Goal: Information Seeking & Learning: Compare options

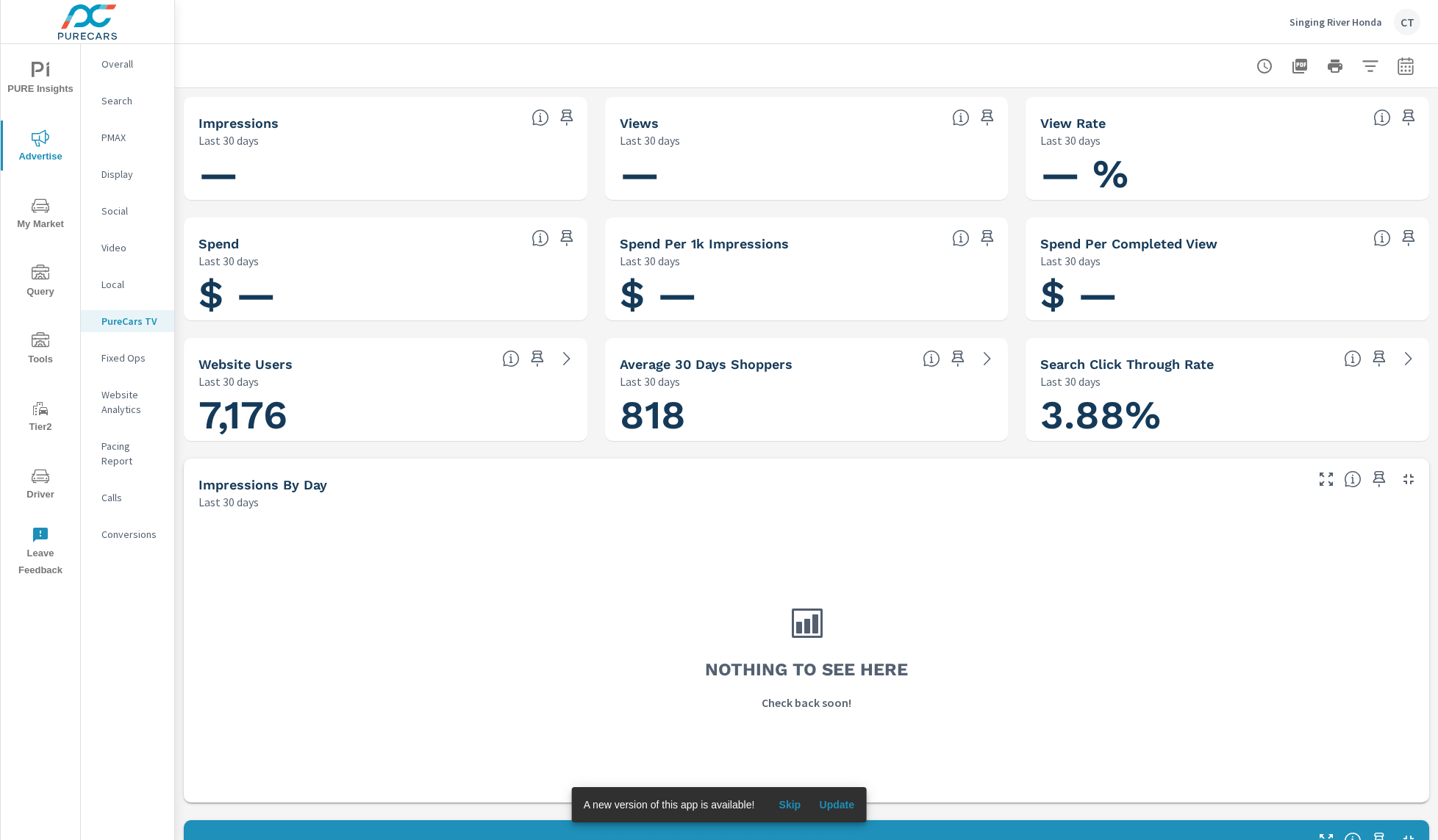
click at [1400, 66] on icon "button" at bounding box center [1404, 68] width 9 height 6
click at [1319, 128] on select "Custom Yesterday Last week Last 7 days Last 14 days Last 30 days Last 45 days L…" at bounding box center [1273, 127] width 147 height 30
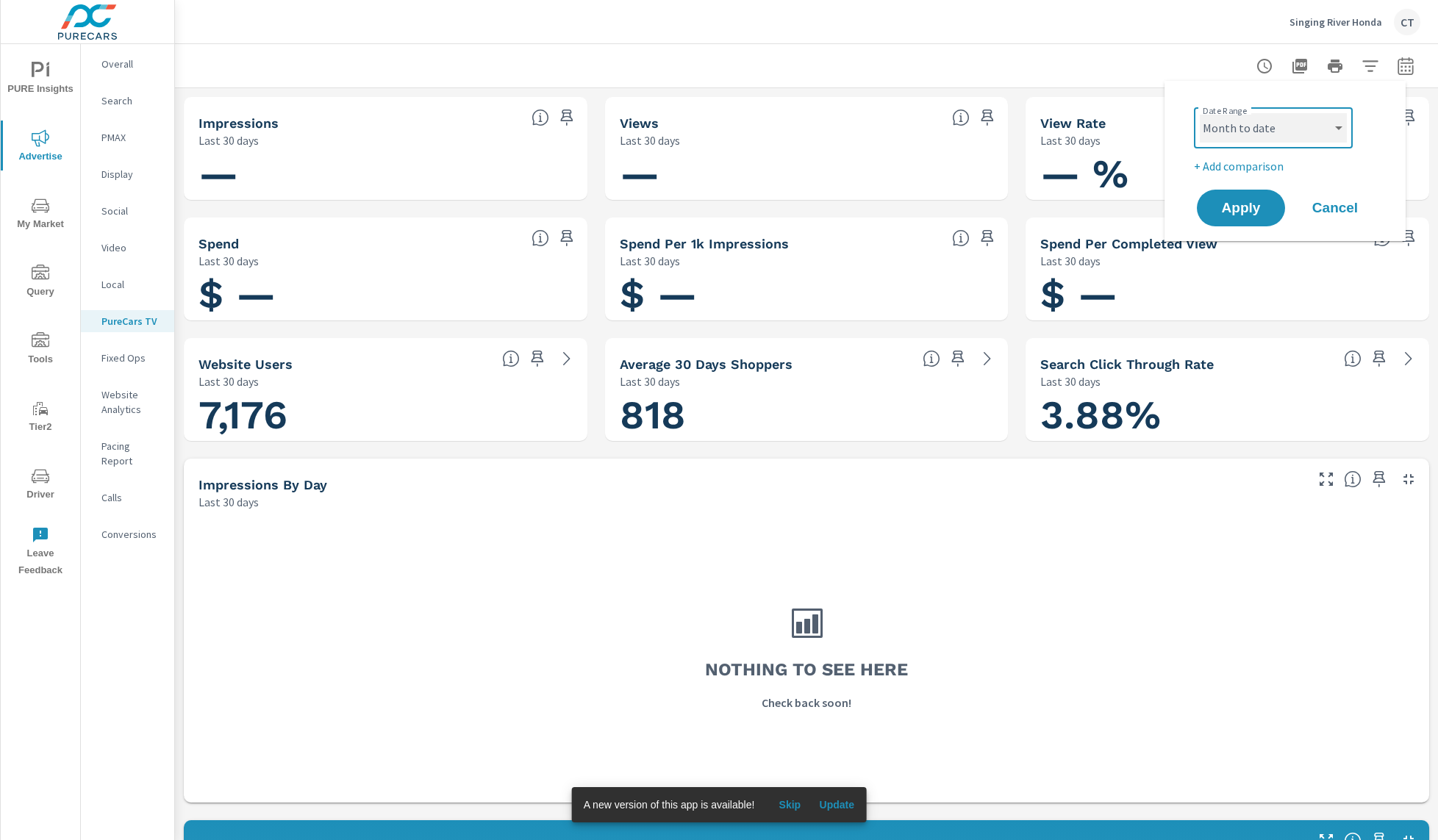
click at [1199, 113] on select "Custom Yesterday Last week Last 7 days Last 14 days Last 30 days Last 45 days L…" at bounding box center [1273, 127] width 147 height 30
select select "Month to date"
click at [1277, 173] on p "+ Add comparison" at bounding box center [1287, 165] width 188 height 18
select select "Previous period"
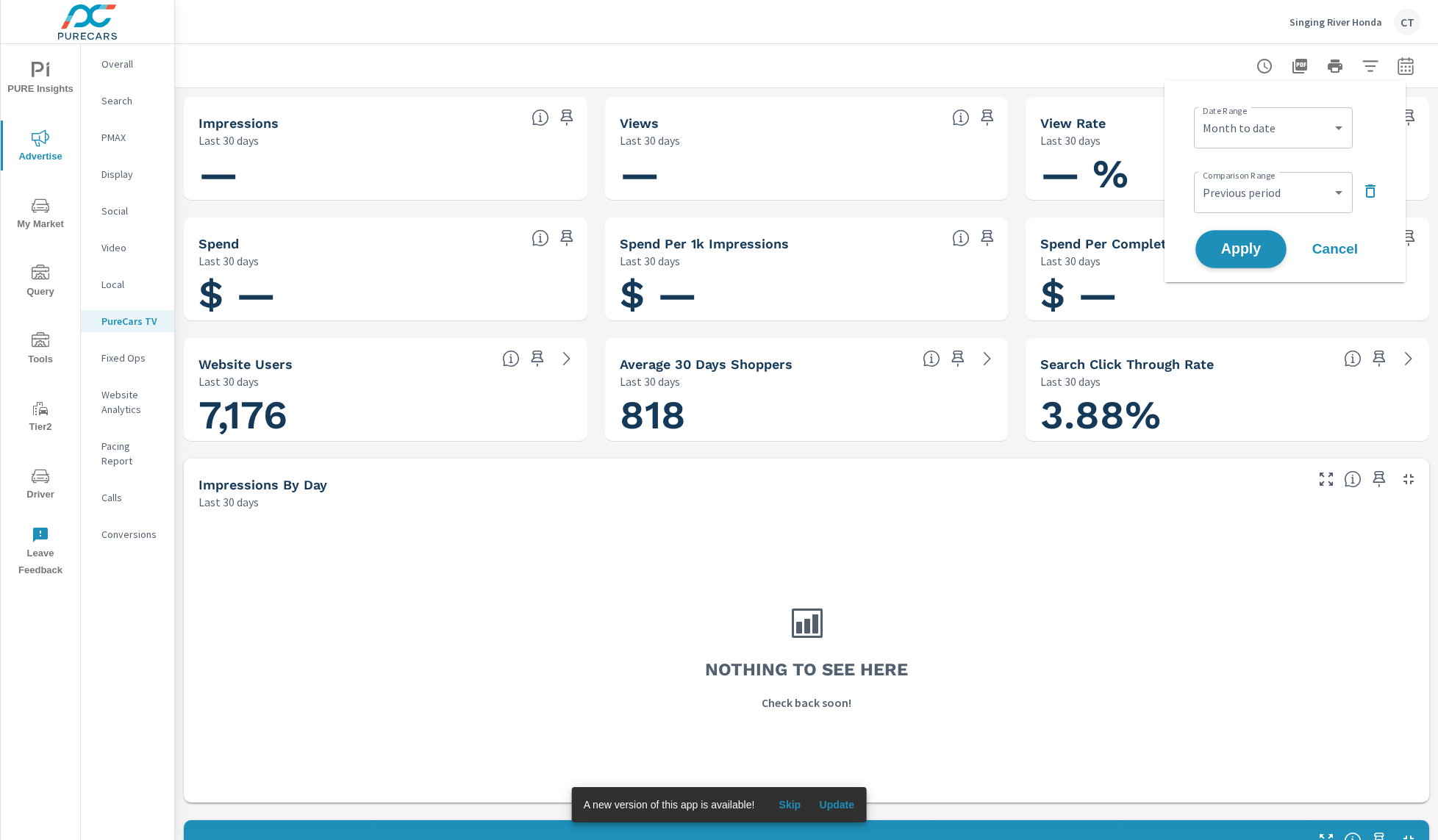
click at [1258, 238] on button "Apply" at bounding box center [1241, 249] width 91 height 38
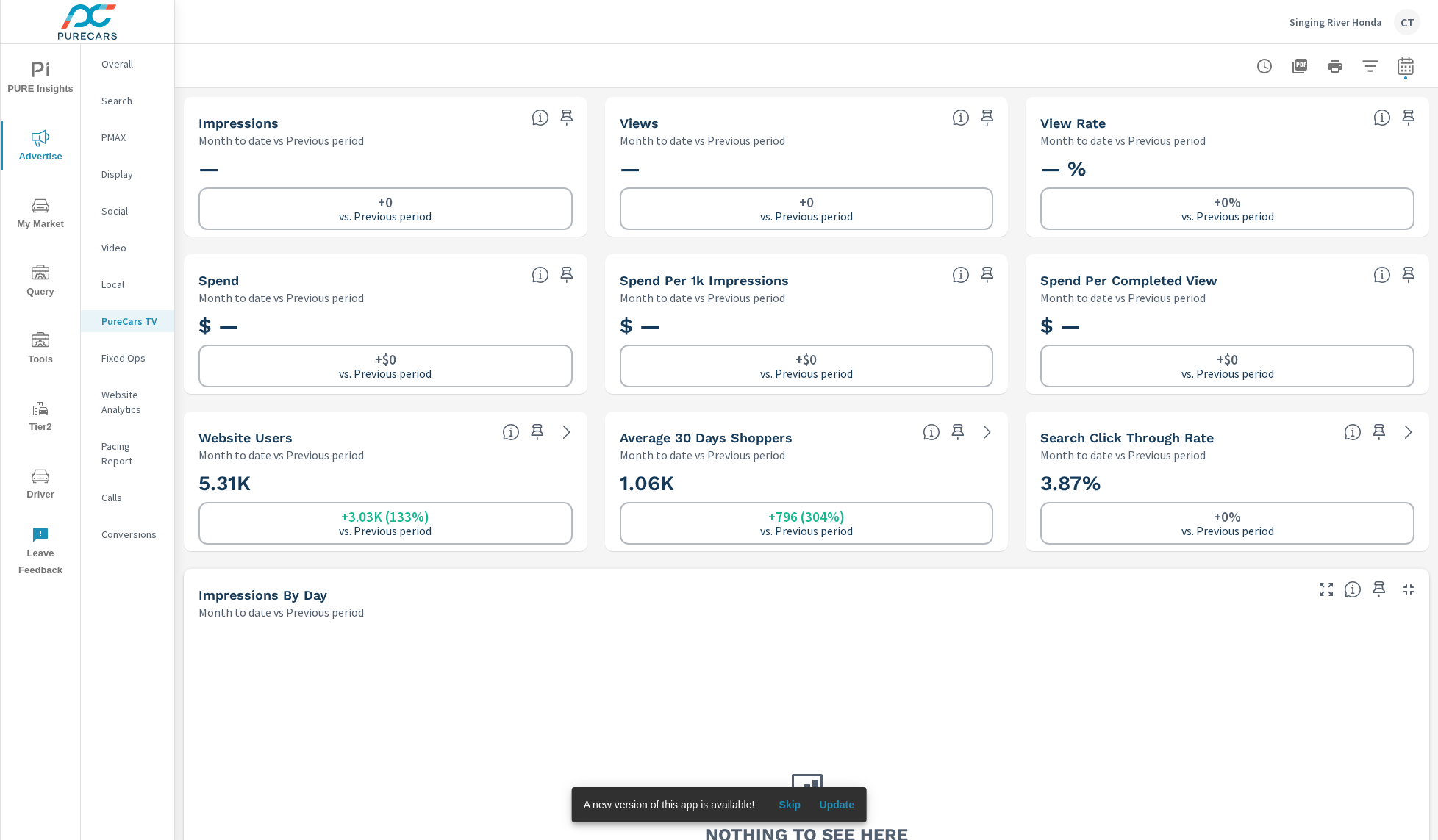
click at [841, 803] on span "Update" at bounding box center [837, 805] width 35 height 13
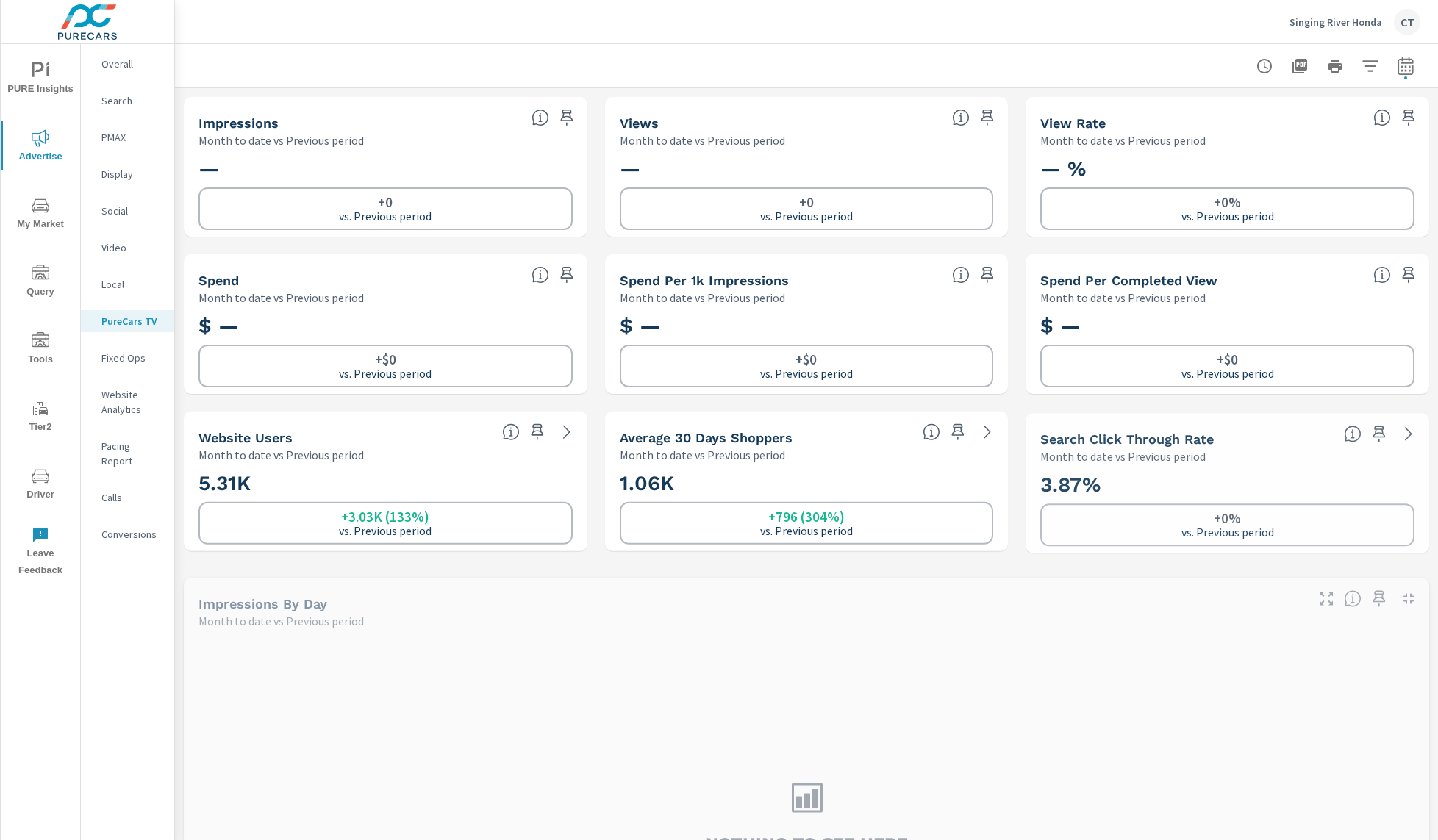
click at [54, 477] on span "Driver" at bounding box center [40, 485] width 71 height 36
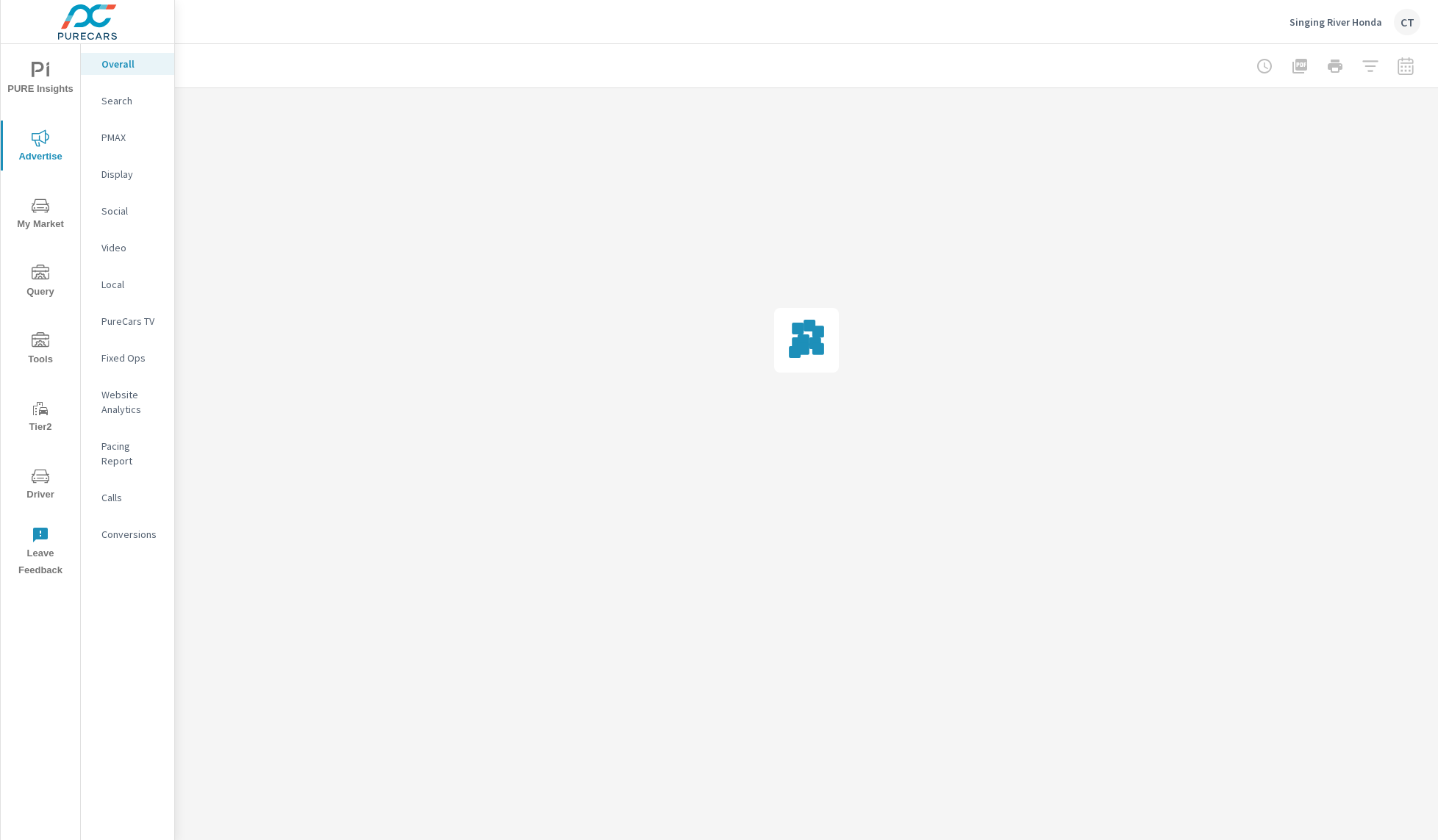
click at [141, 96] on p "Search" at bounding box center [132, 100] width 61 height 14
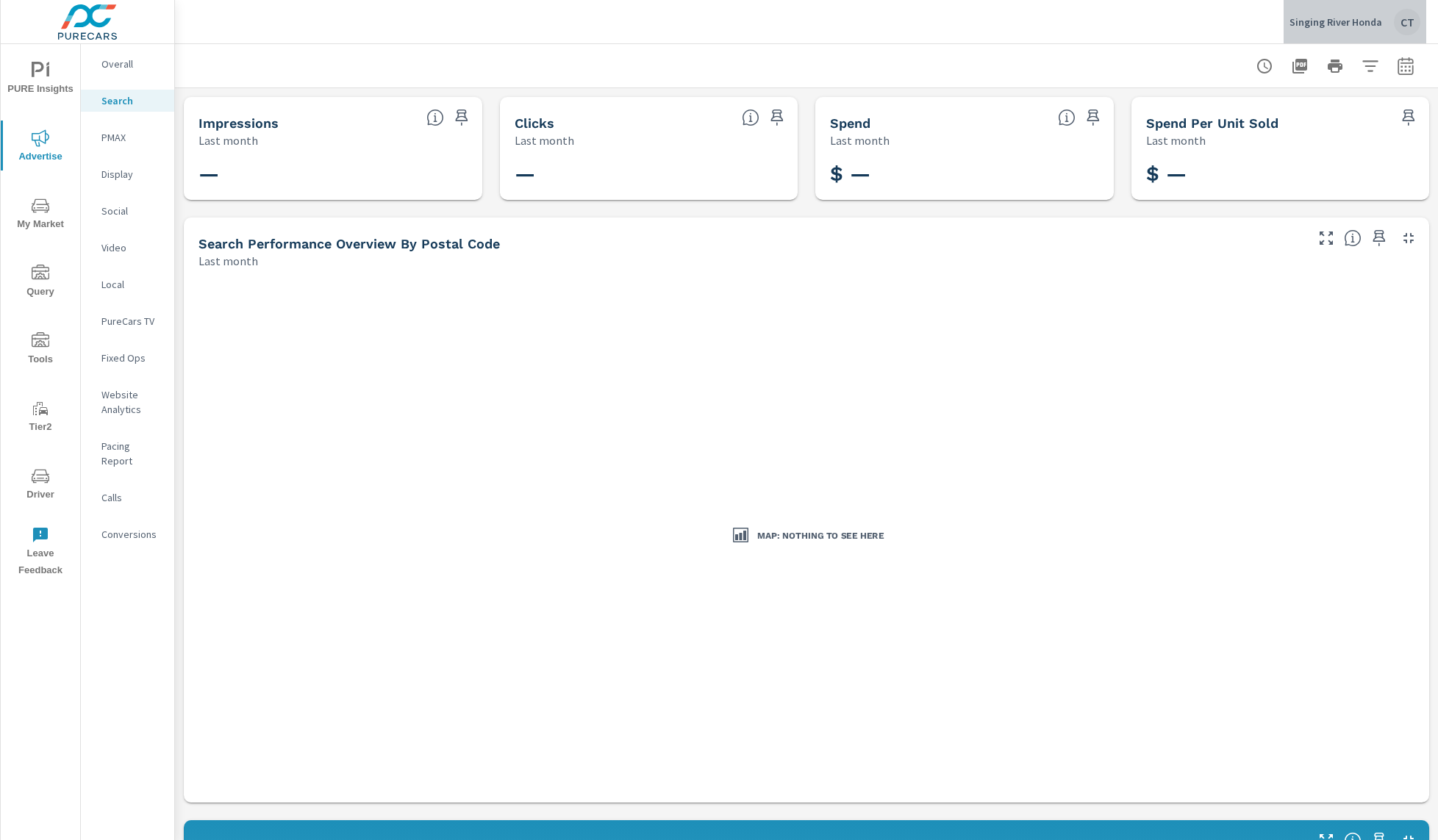
click at [1377, 41] on button "Singing River Honda [GEOGRAPHIC_DATA]" at bounding box center [1355, 21] width 143 height 43
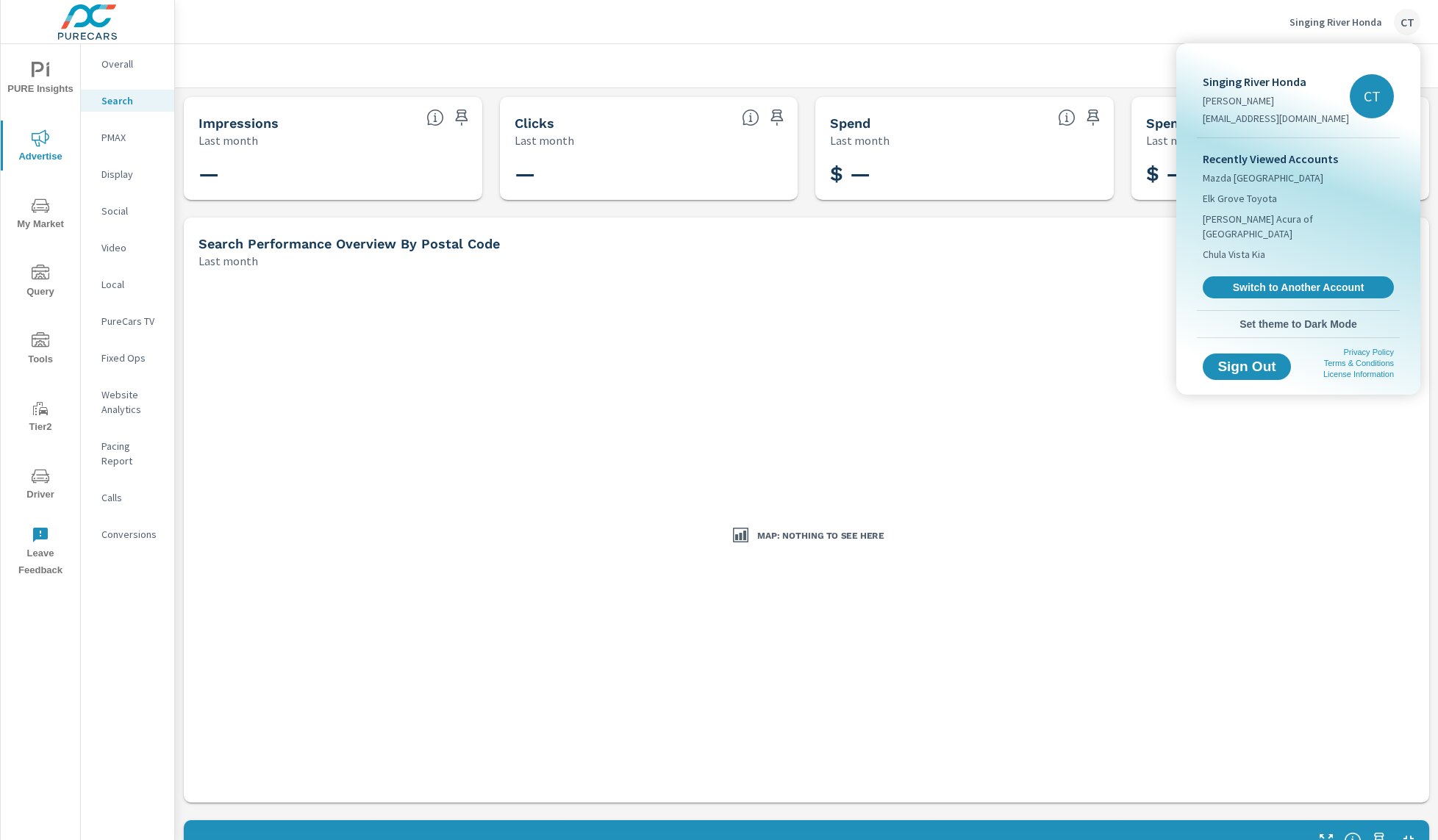
drag, startPoint x: 1200, startPoint y: 37, endPoint x: 1208, endPoint y: 35, distance: 8.2
click at [1200, 37] on div at bounding box center [719, 420] width 1438 height 840
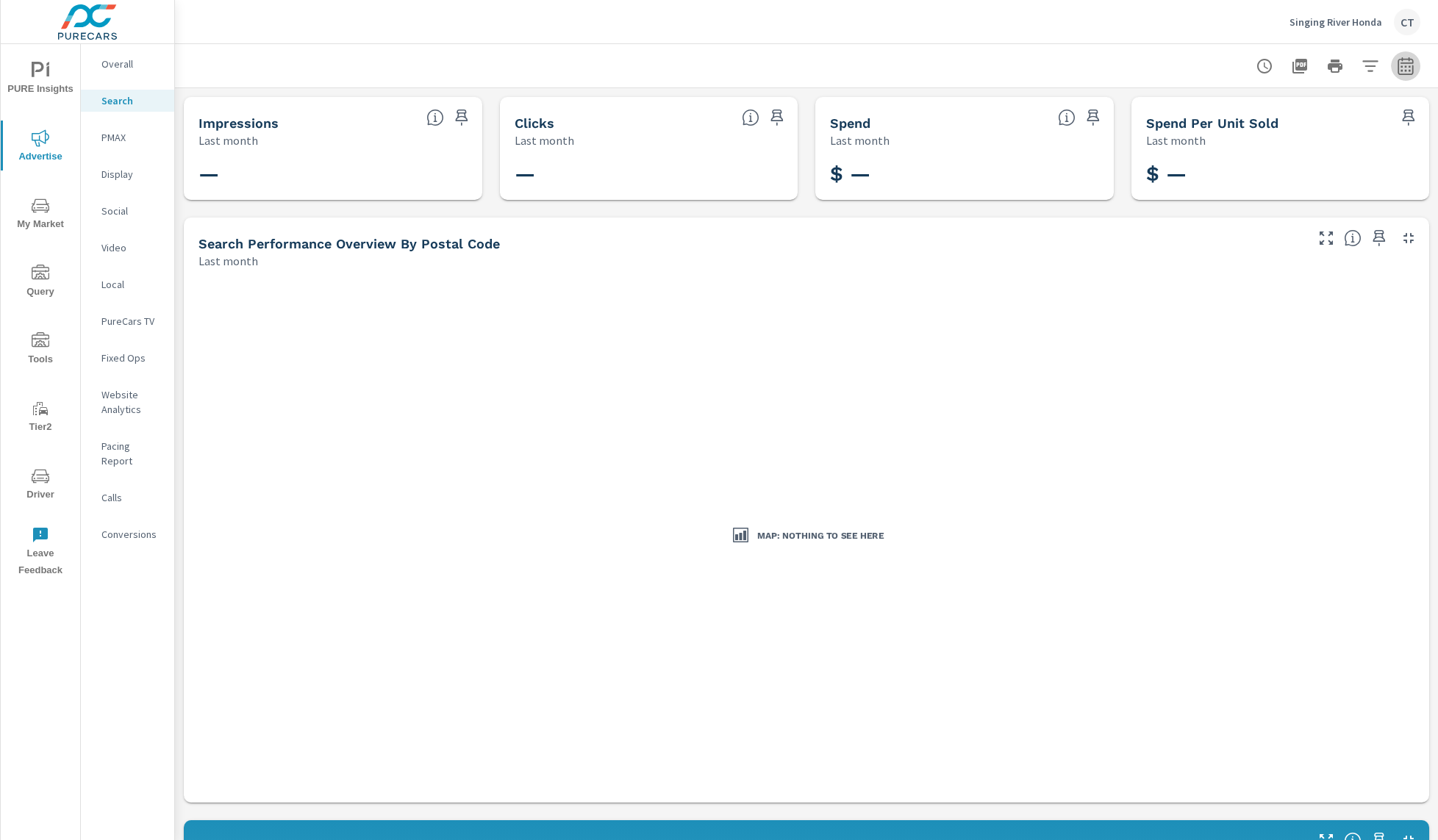
click at [1393, 75] on button "button" at bounding box center [1405, 66] width 30 height 30
click at [1325, 127] on select "Custom [DATE] Last week Last 7 days Last 14 days Last 30 days Last 45 days Last…" at bounding box center [1273, 127] width 147 height 30
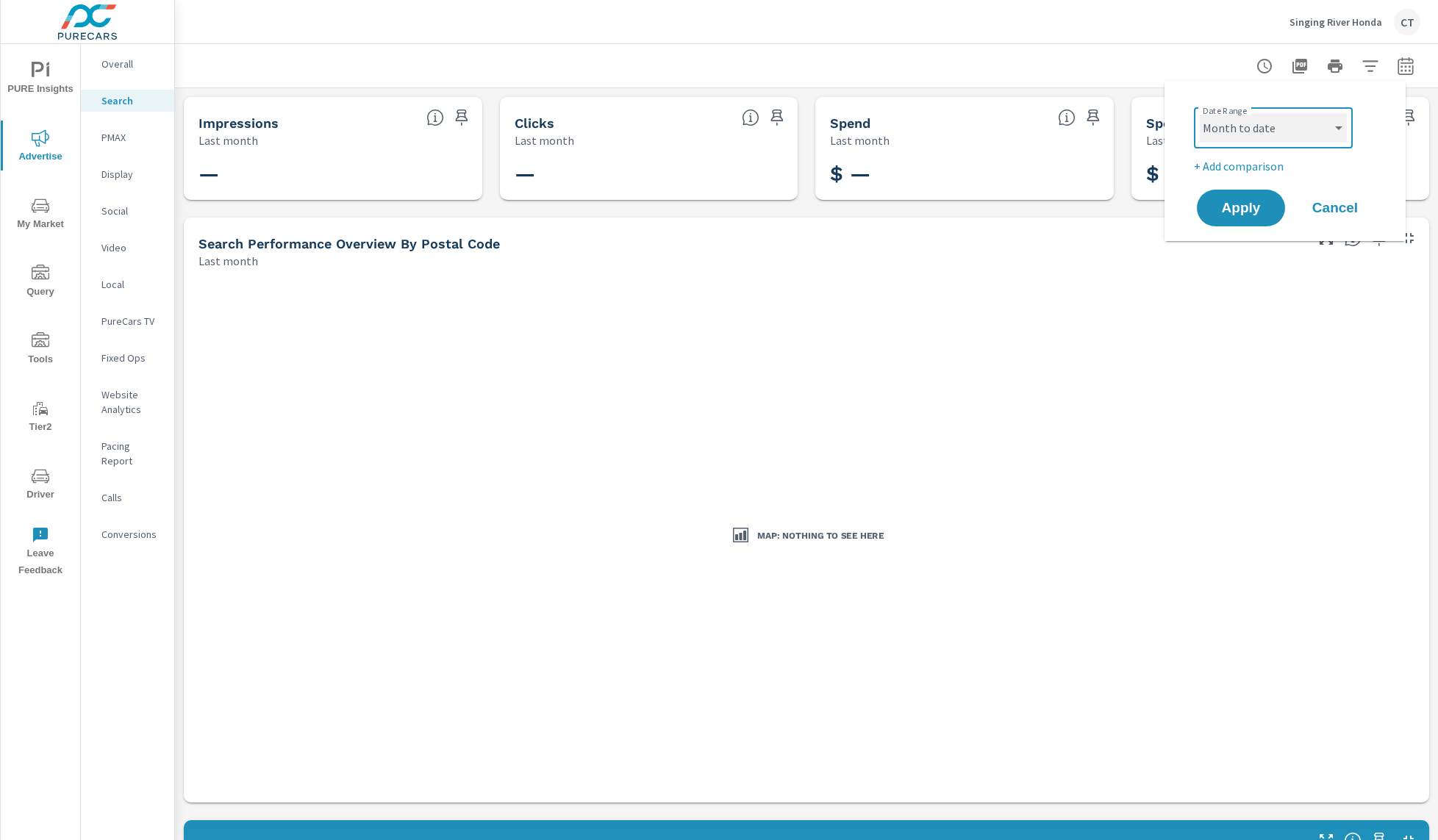
click at [1199, 113] on select "Custom [DATE] Last week Last 7 days Last 14 days Last 30 days Last 45 days Last…" at bounding box center [1273, 127] width 147 height 30
select select "Month to date"
click at [1253, 165] on p "+ Add comparison" at bounding box center [1287, 165] width 188 height 18
select select "Previous period"
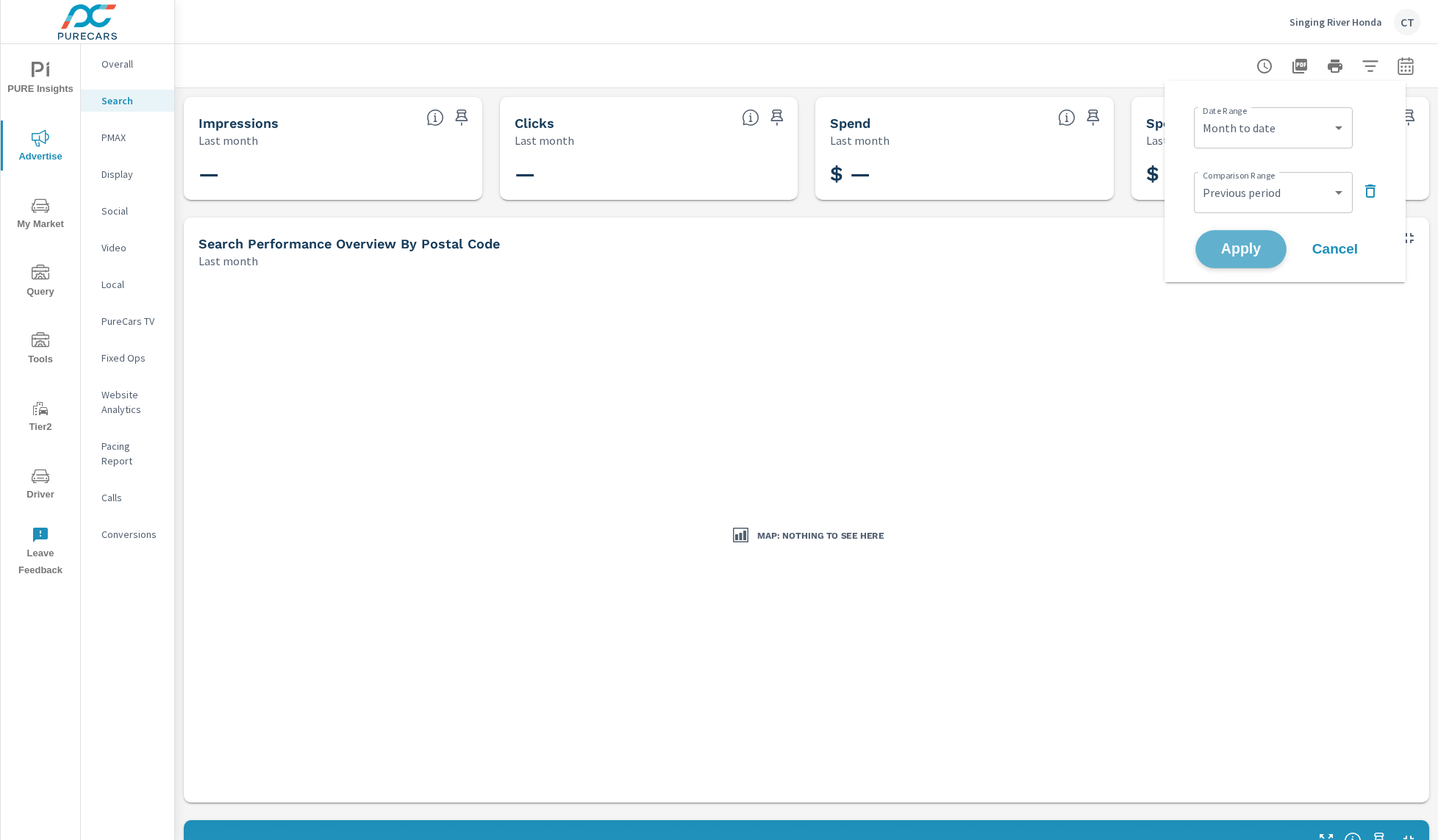
click at [1249, 232] on button "Apply" at bounding box center [1241, 249] width 91 height 38
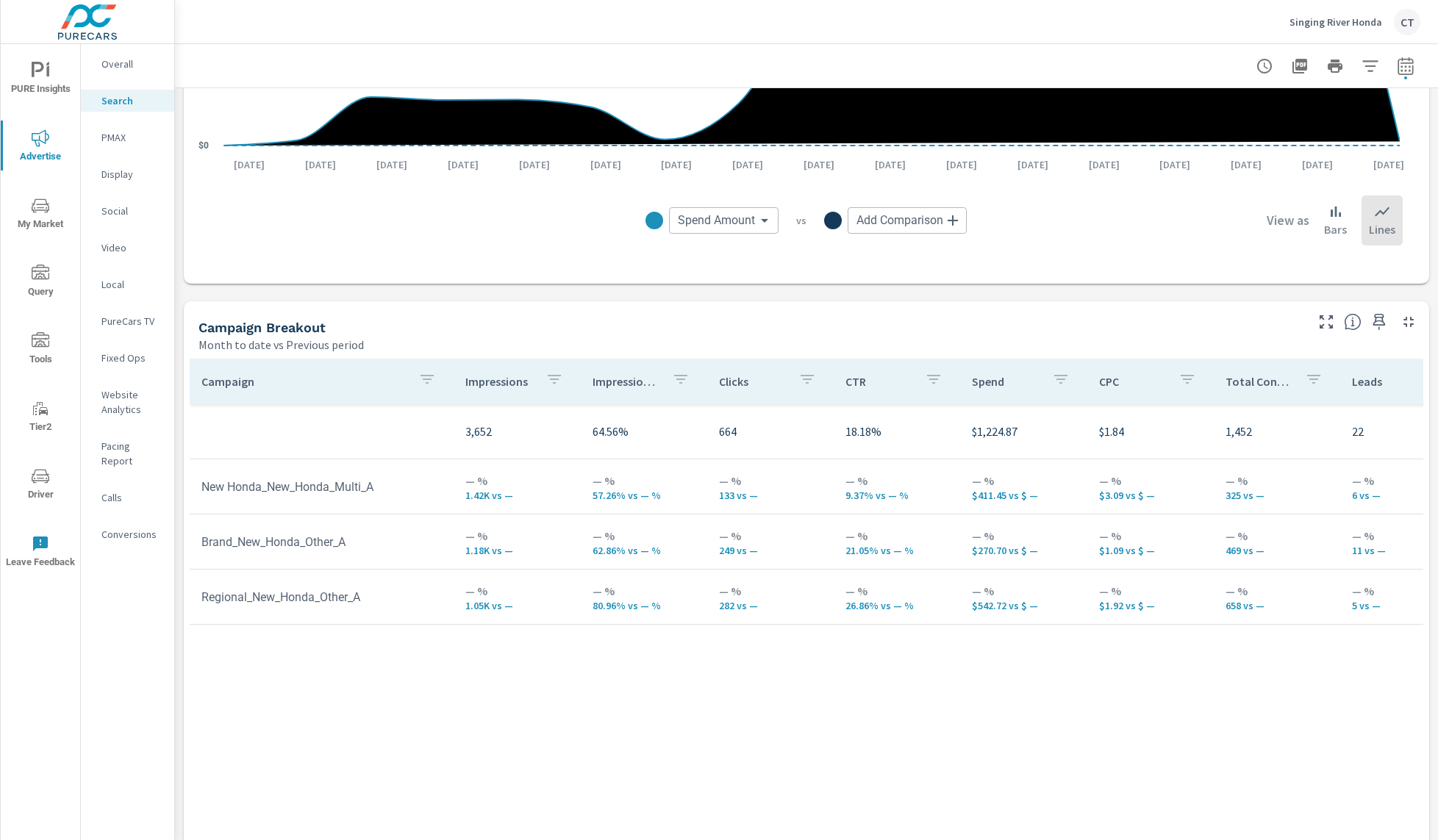
scroll to position [1249, 0]
